Goal: Task Accomplishment & Management: Use online tool/utility

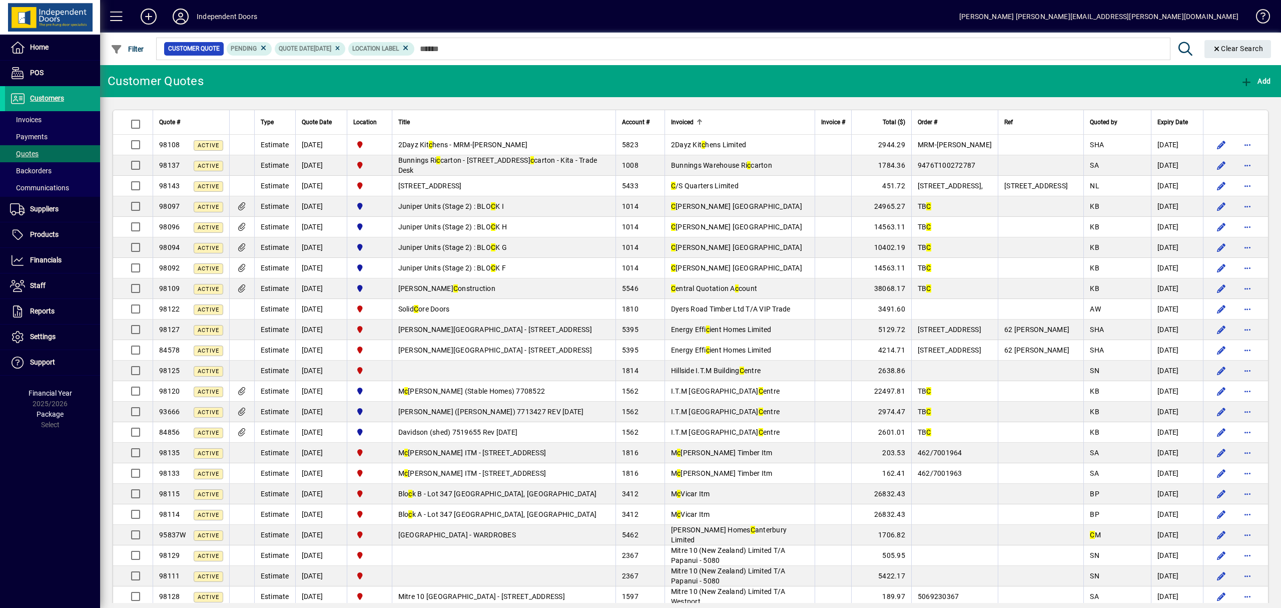
type input "*"
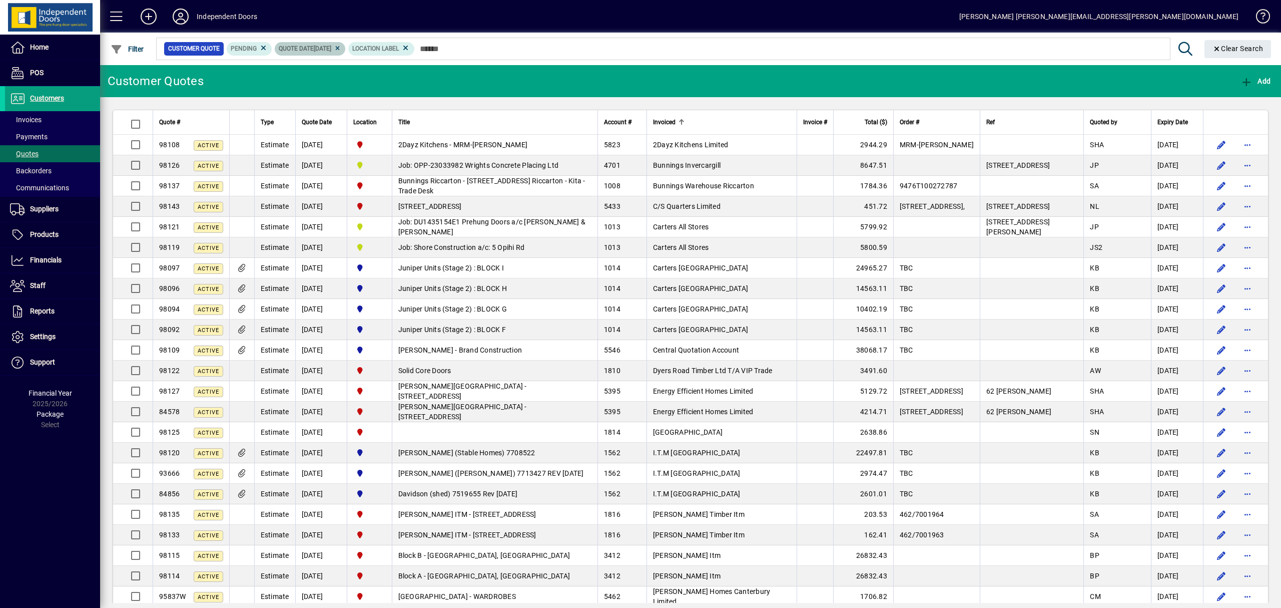
click at [341, 47] on icon at bounding box center [338, 49] width 8 height 6
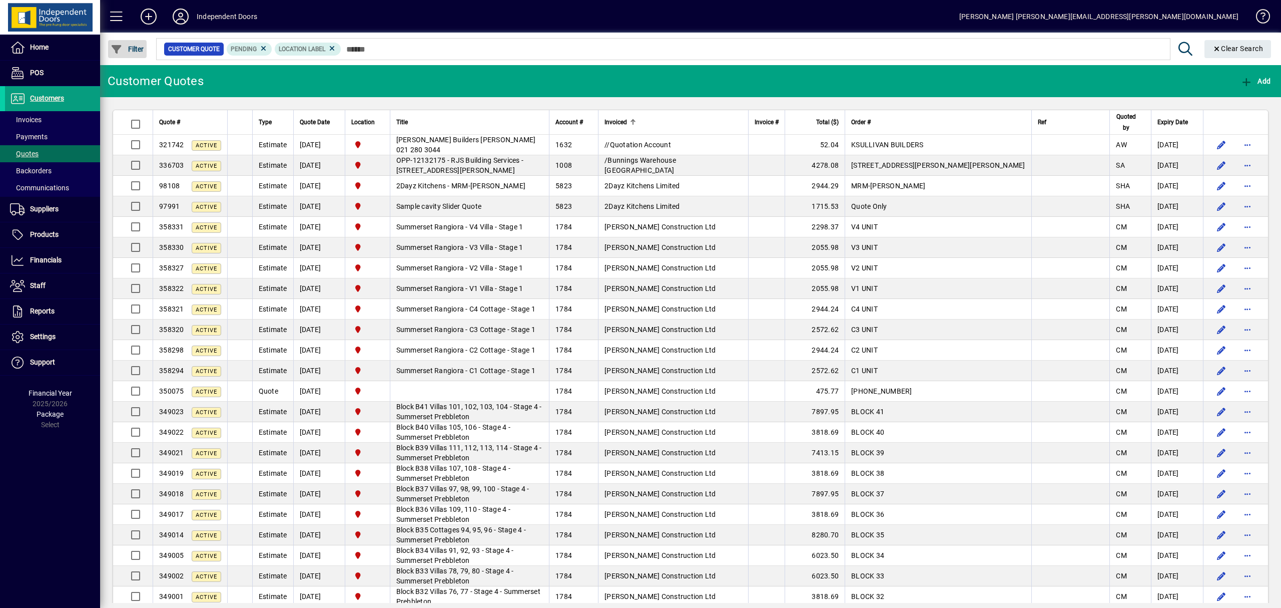
click at [134, 47] on span "Filter" at bounding box center [128, 49] width 34 height 8
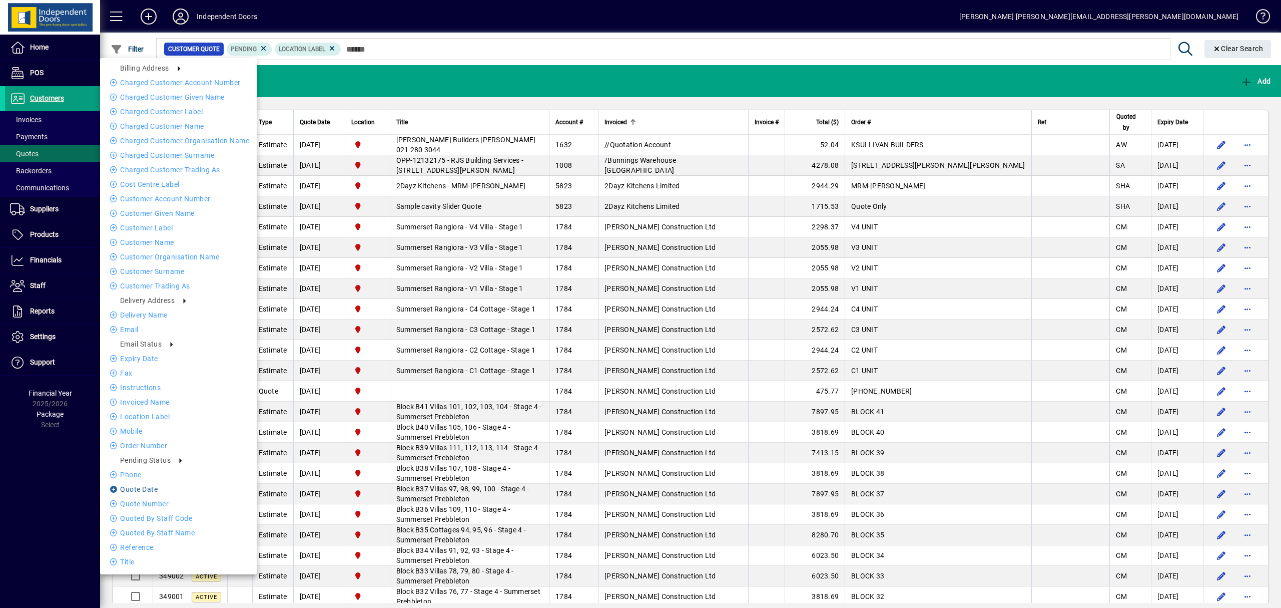
click at [149, 489] on li "Quote date" at bounding box center [178, 489] width 157 height 12
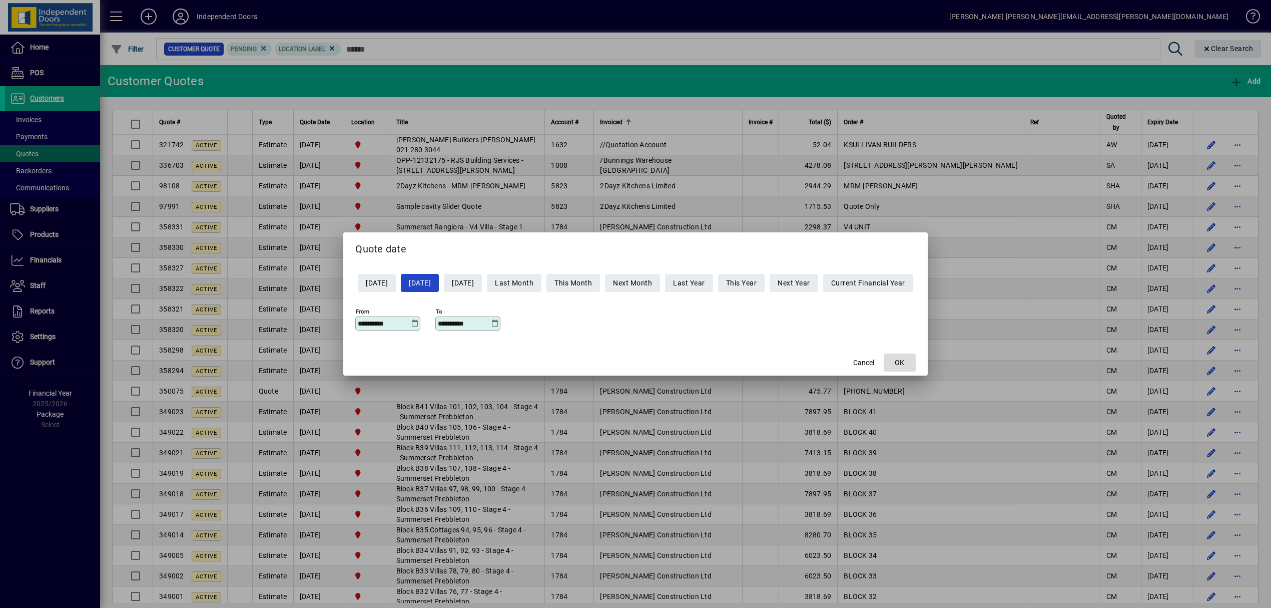
click at [904, 364] on span "OK" at bounding box center [900, 362] width 10 height 11
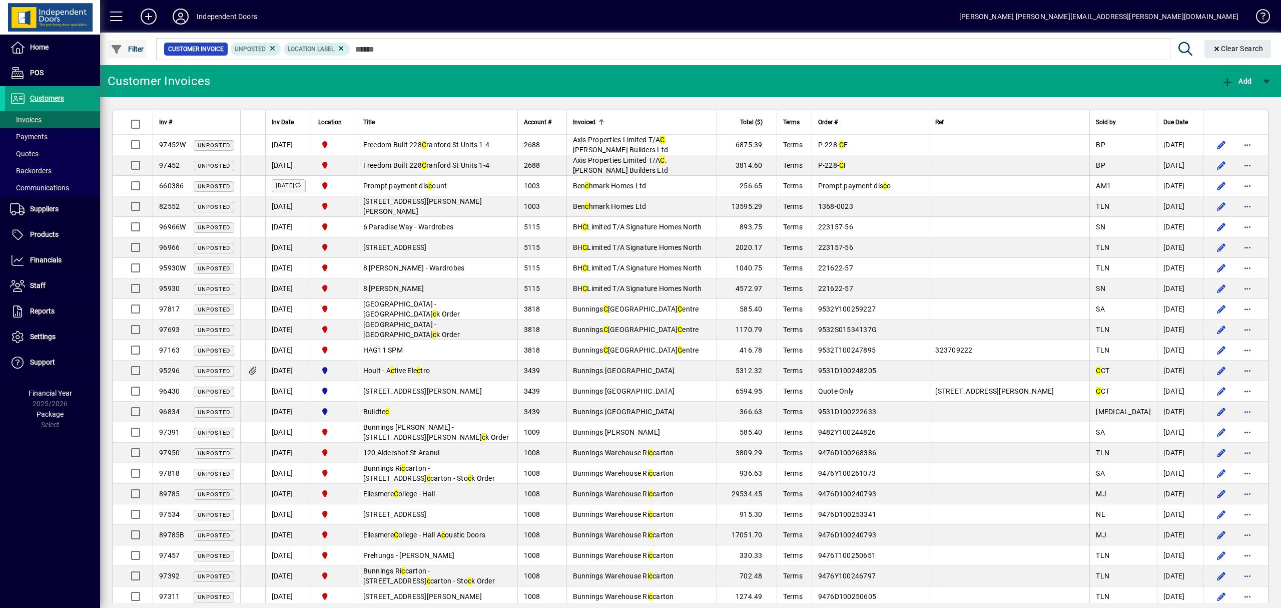
type input "*"
click at [135, 47] on span "Filter" at bounding box center [128, 49] width 34 height 8
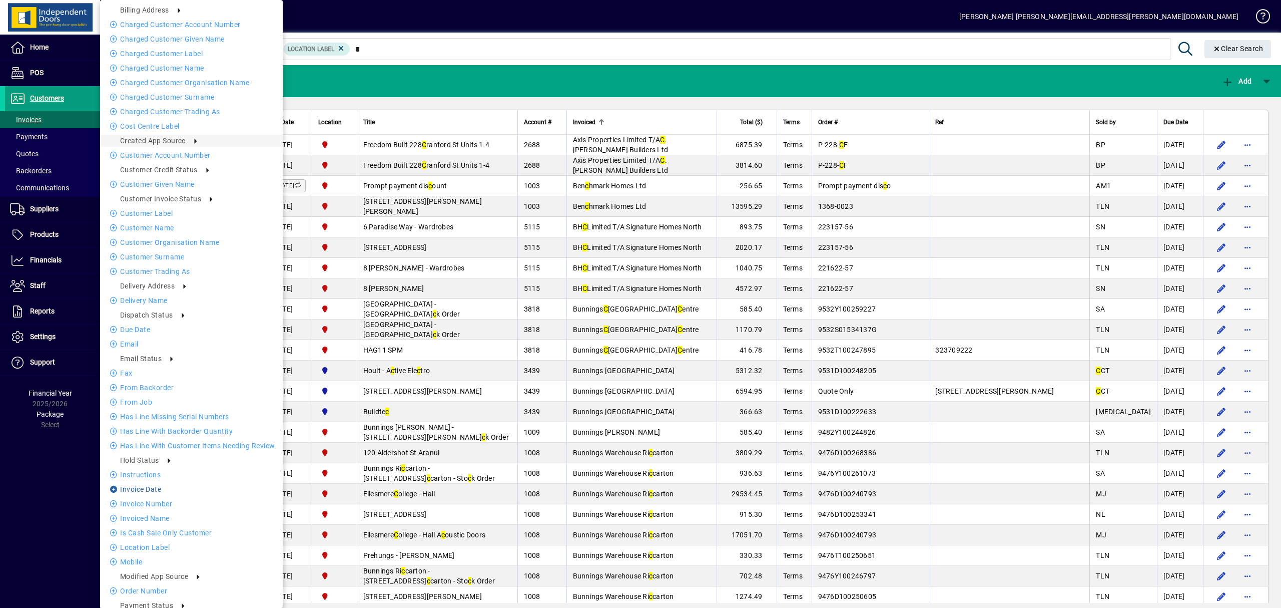
click at [153, 491] on li "Invoice date" at bounding box center [191, 489] width 183 height 12
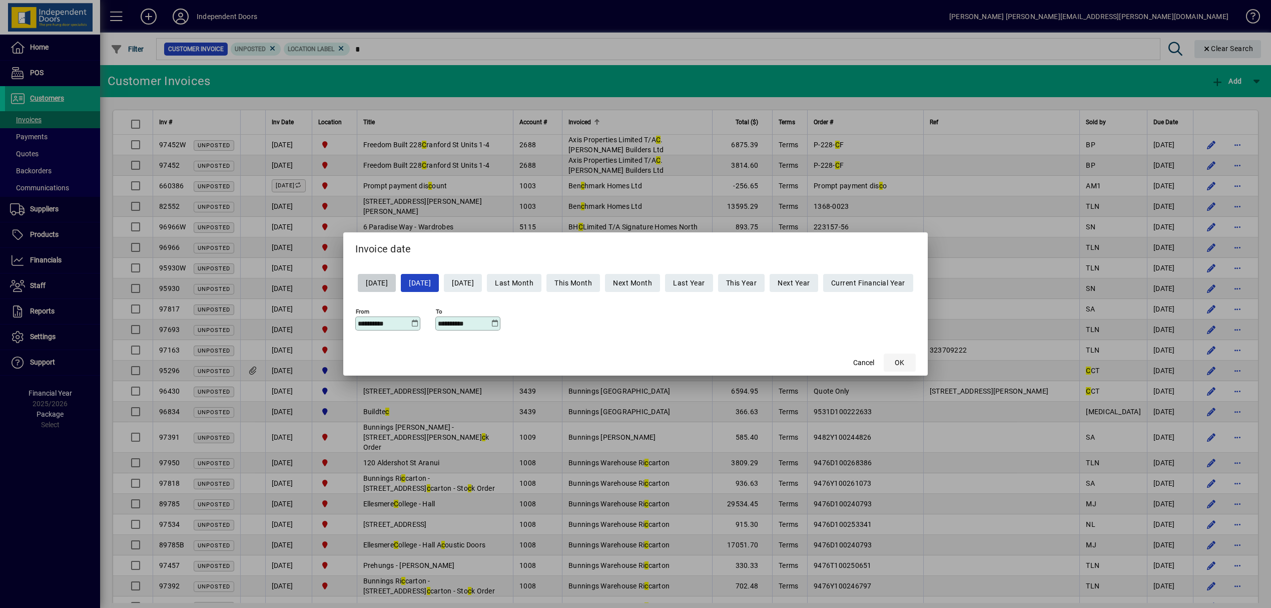
click at [904, 359] on span "OK" at bounding box center [900, 362] width 10 height 11
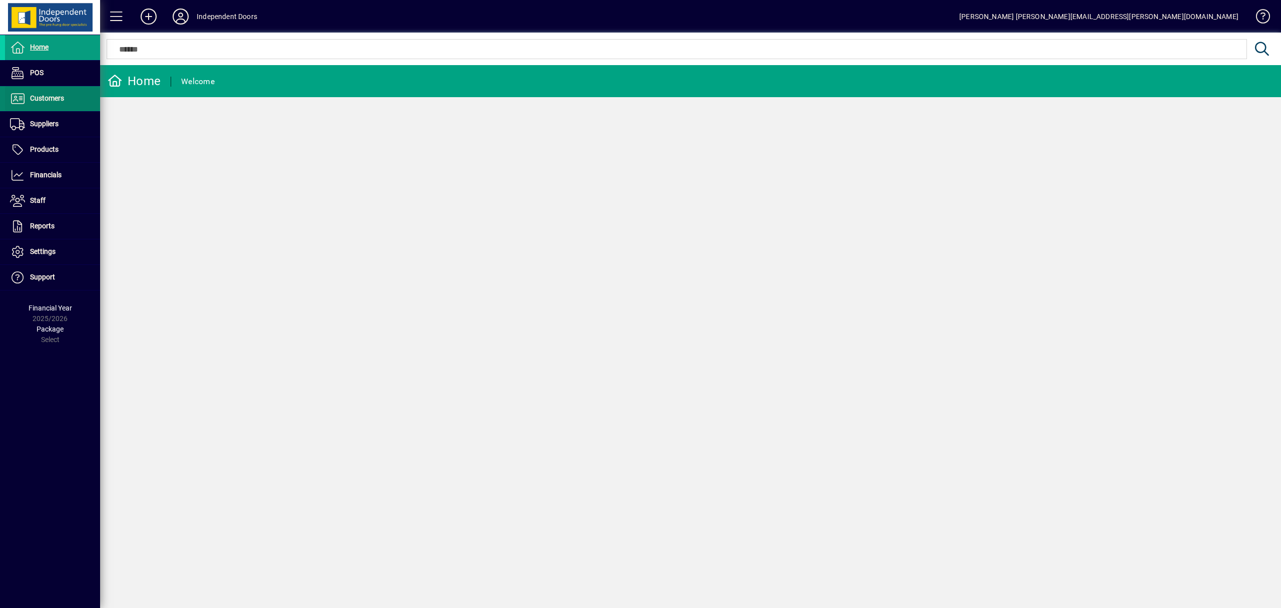
click at [41, 94] on span "Customers" at bounding box center [47, 98] width 34 height 8
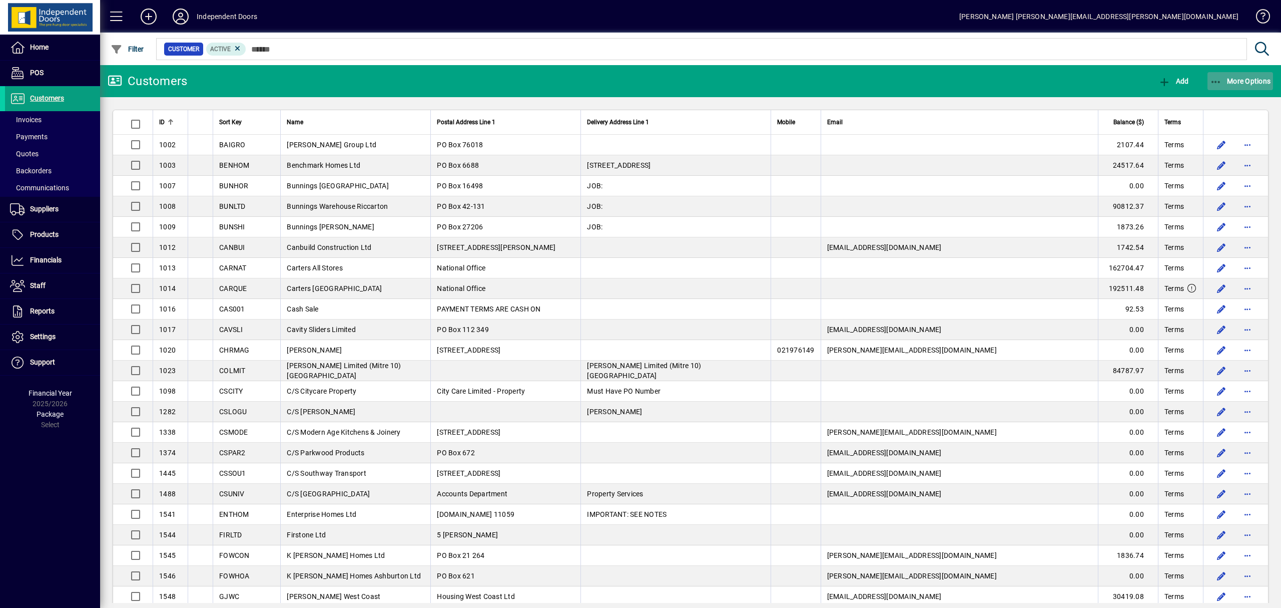
click at [1220, 81] on icon "button" at bounding box center [1216, 82] width 13 height 10
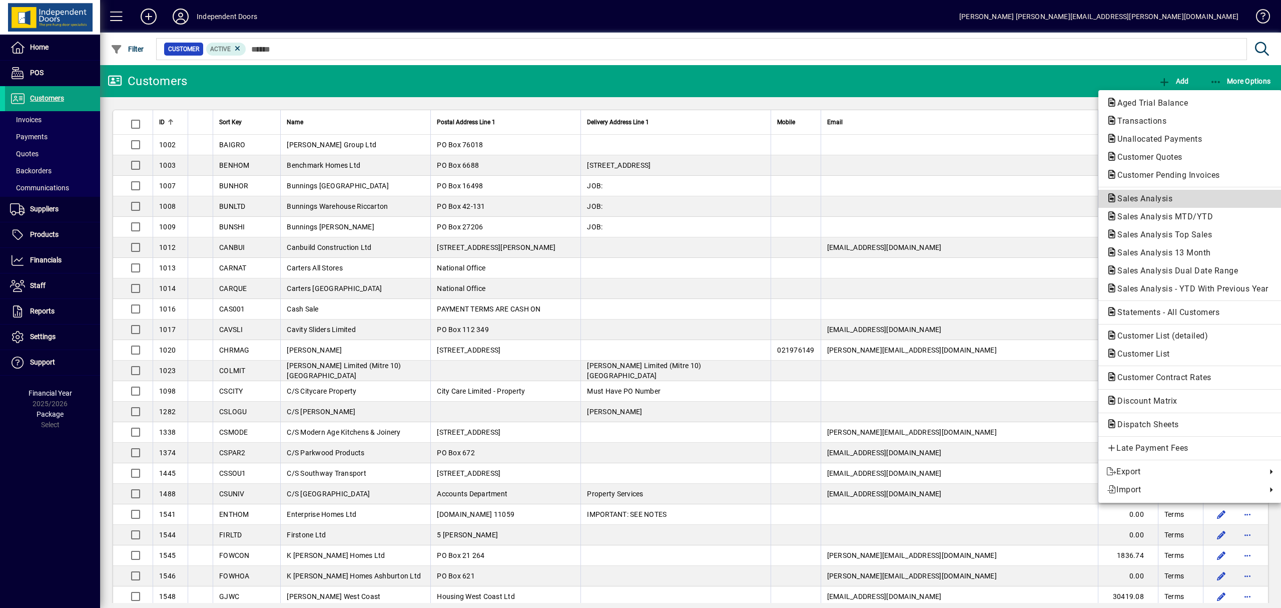
click at [1153, 197] on span "Sales Analysis" at bounding box center [1142, 199] width 71 height 10
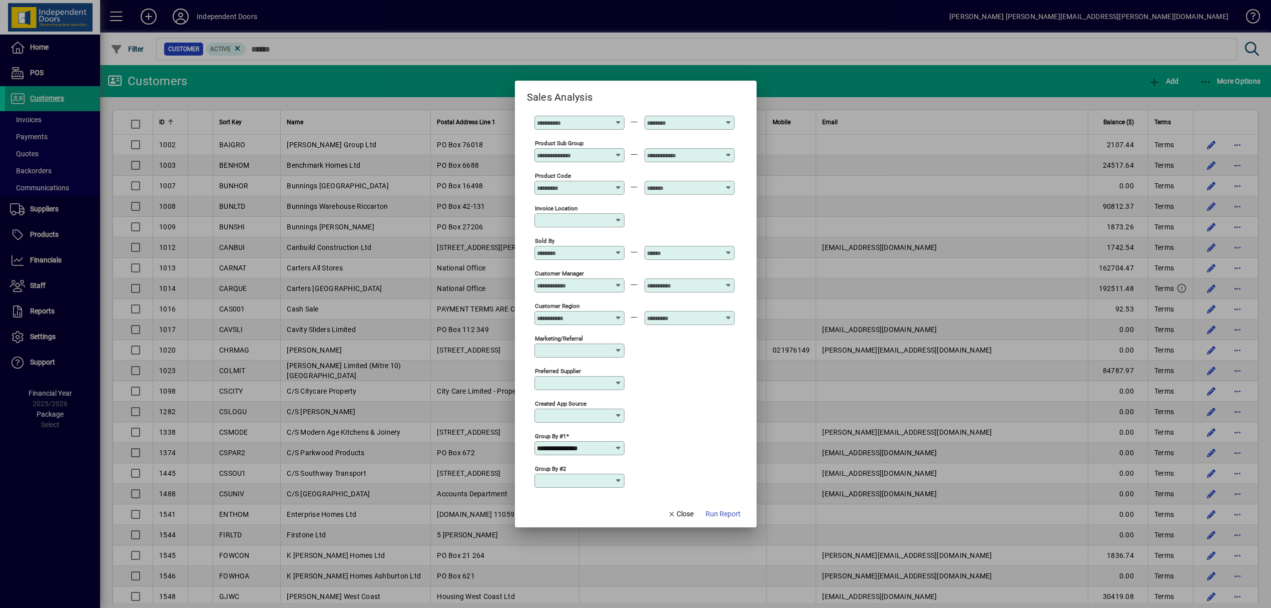
scroll to position [233, 0]
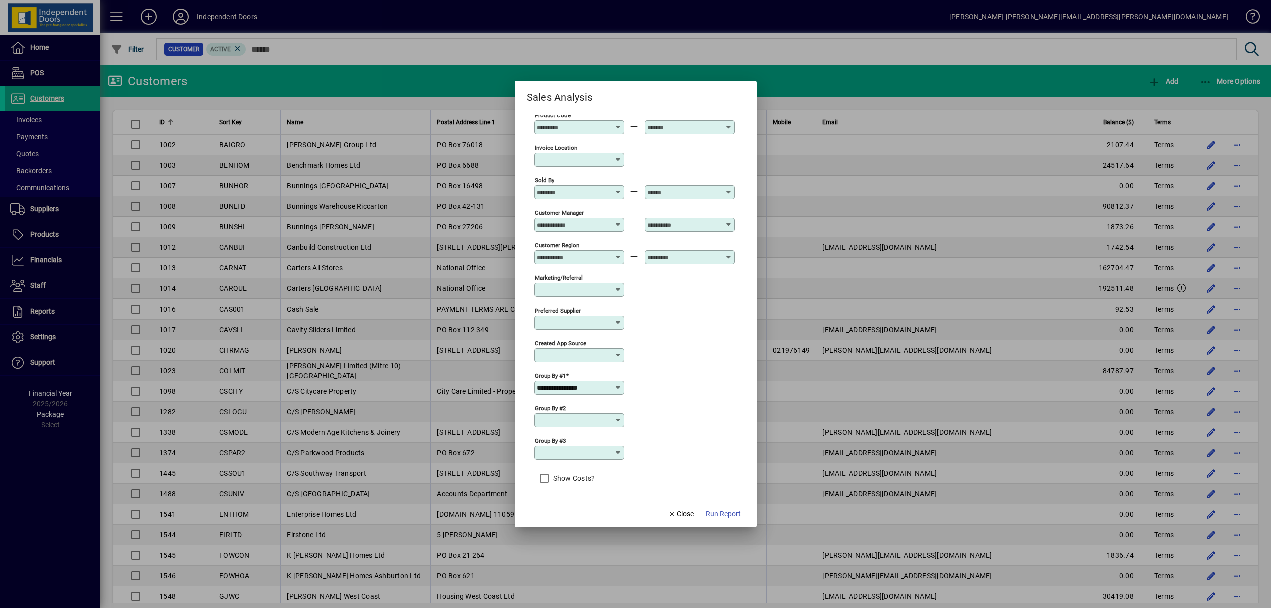
click at [617, 385] on icon at bounding box center [619, 387] width 8 height 8
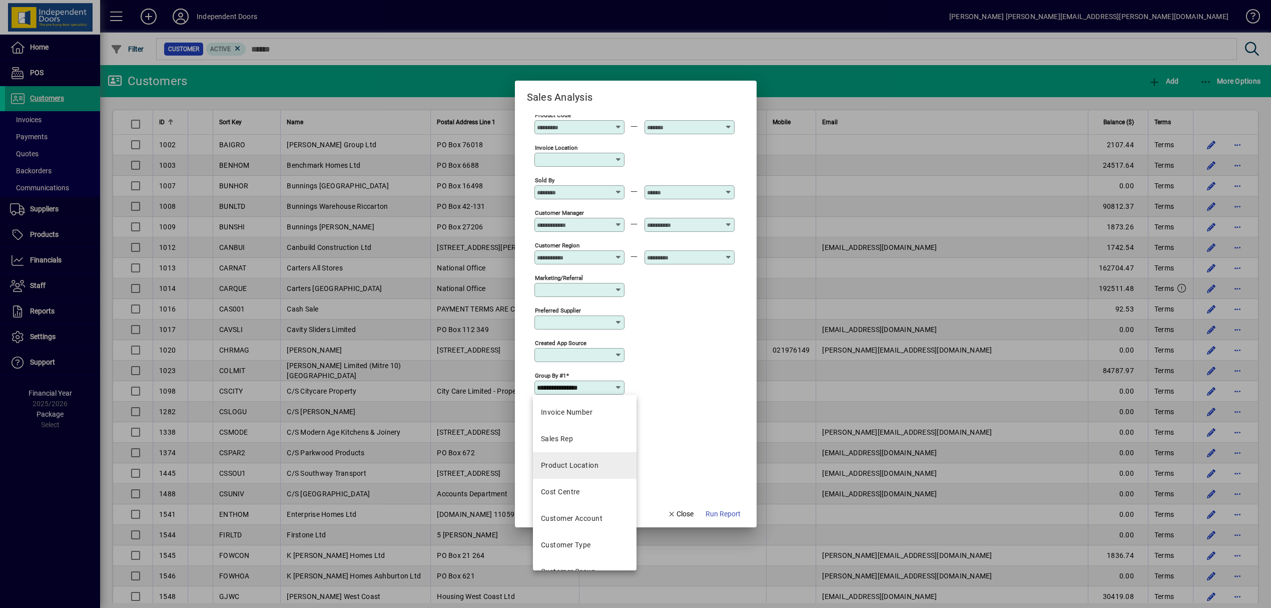
click at [585, 462] on div "Product Location" at bounding box center [570, 465] width 58 height 11
type input "**********"
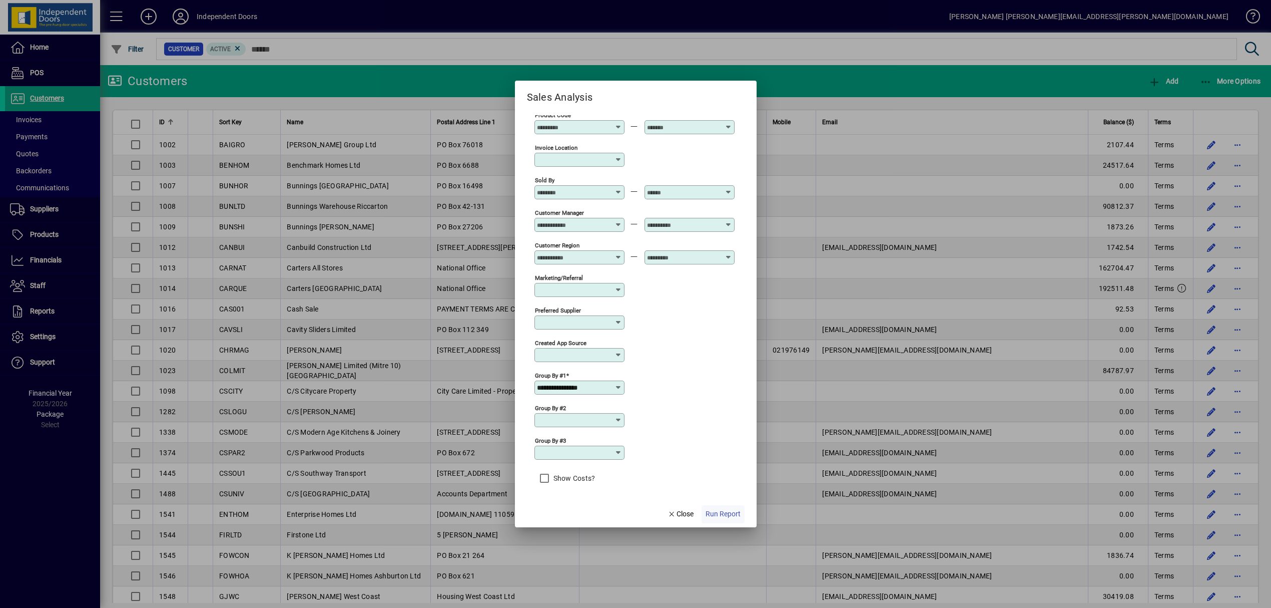
click at [720, 513] on span "Run Report" at bounding box center [723, 514] width 35 height 11
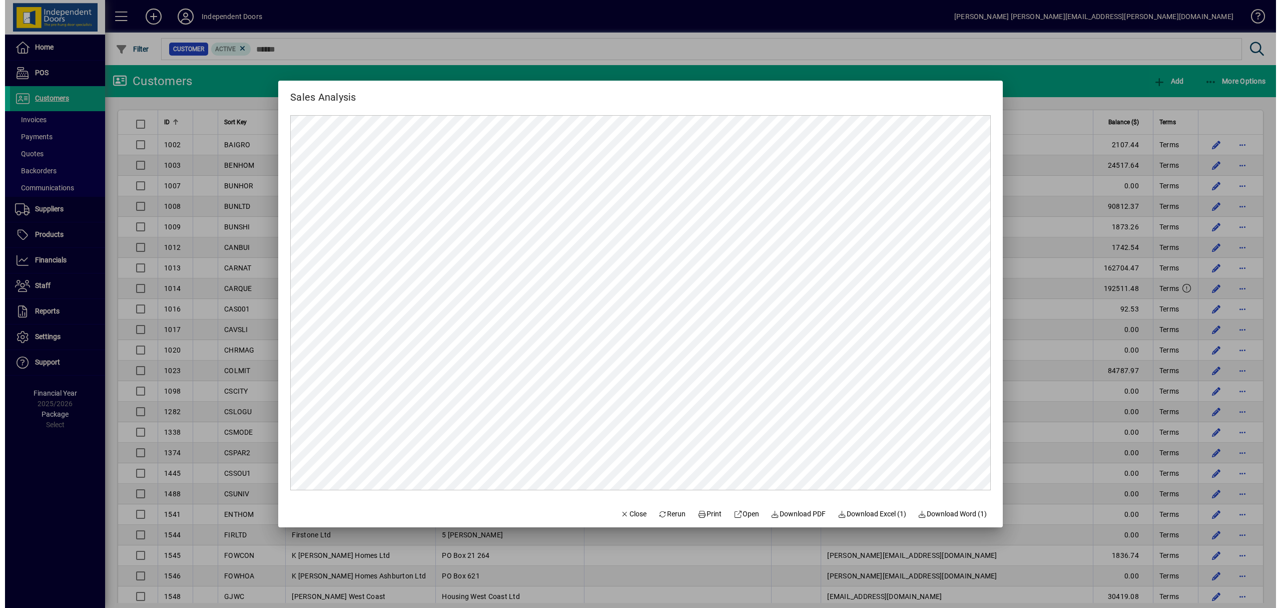
scroll to position [0, 0]
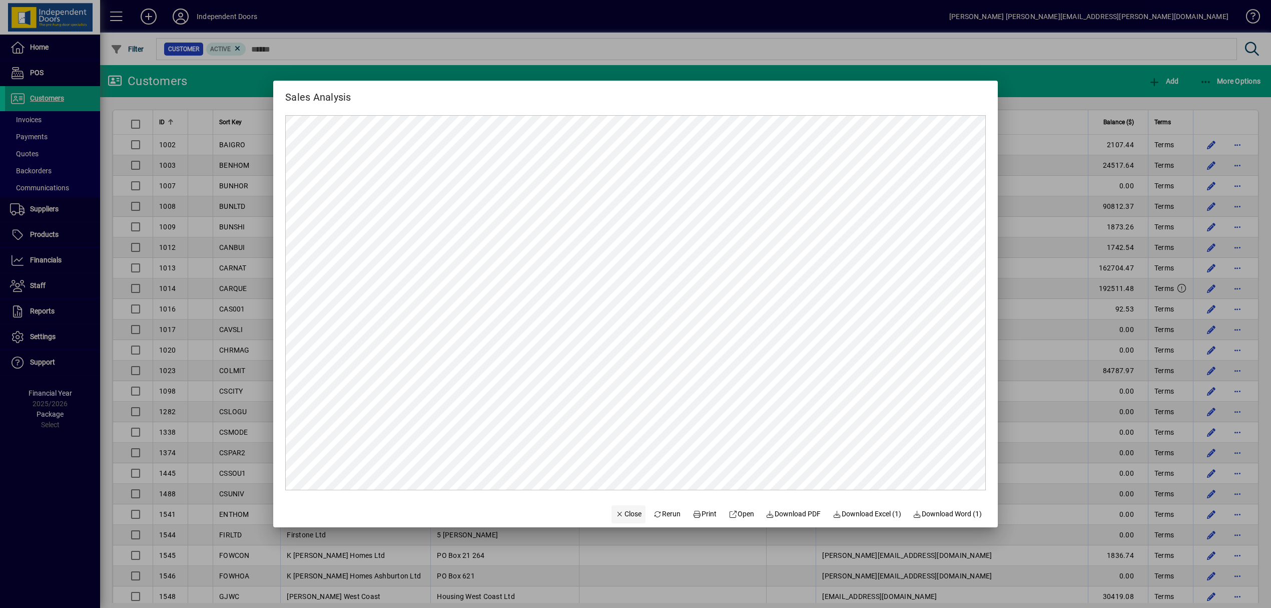
click at [620, 511] on span "Close" at bounding box center [629, 514] width 26 height 11
